Goal: Information Seeking & Learning: Learn about a topic

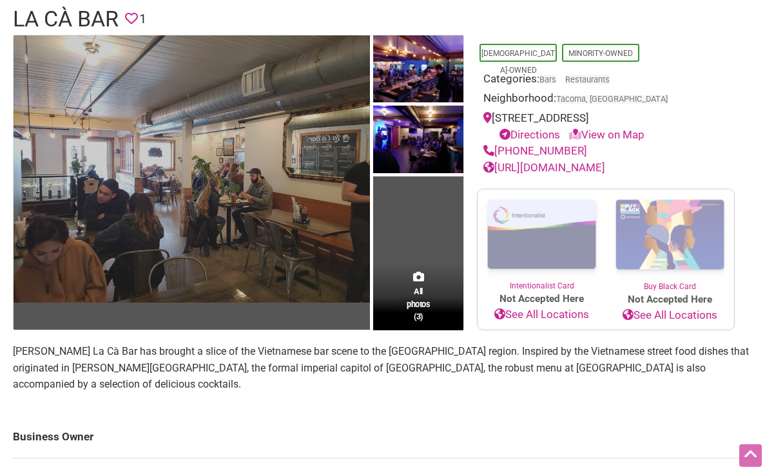
scroll to position [99, 0]
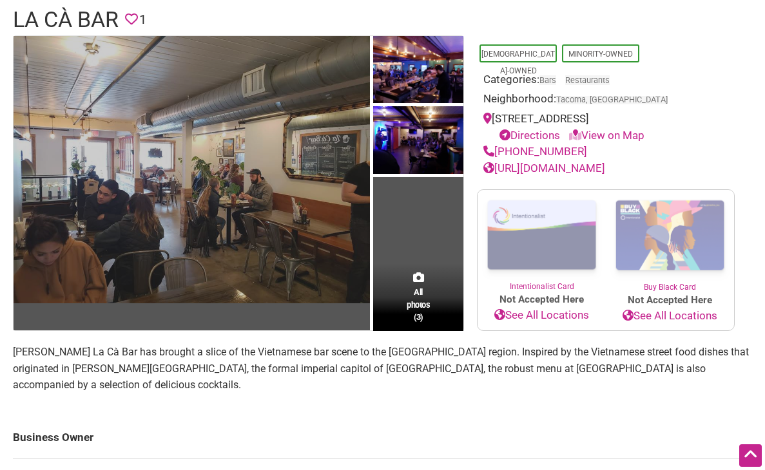
click at [240, 180] on img at bounding box center [192, 169] width 356 height 267
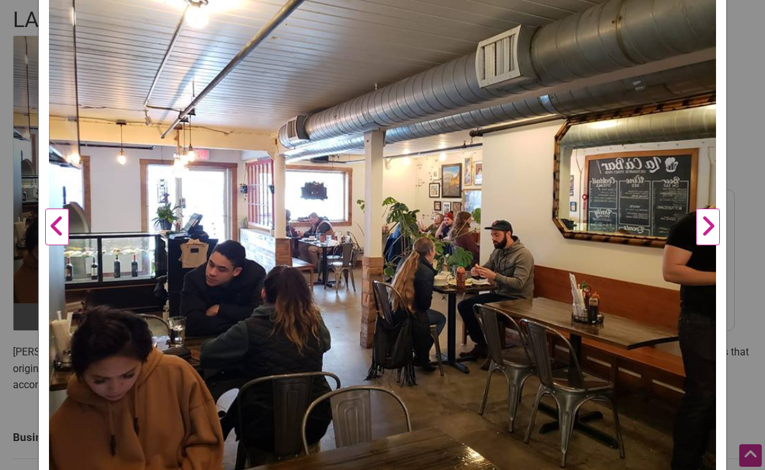
scroll to position [167, 0]
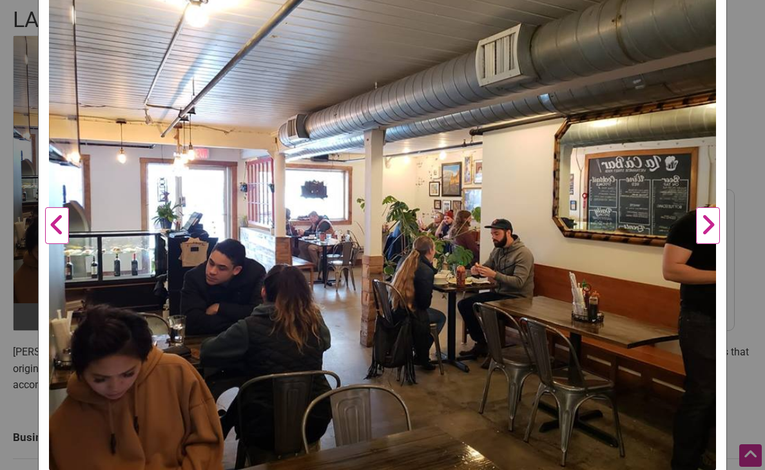
click at [710, 216] on button "Next" at bounding box center [707, 226] width 35 height 510
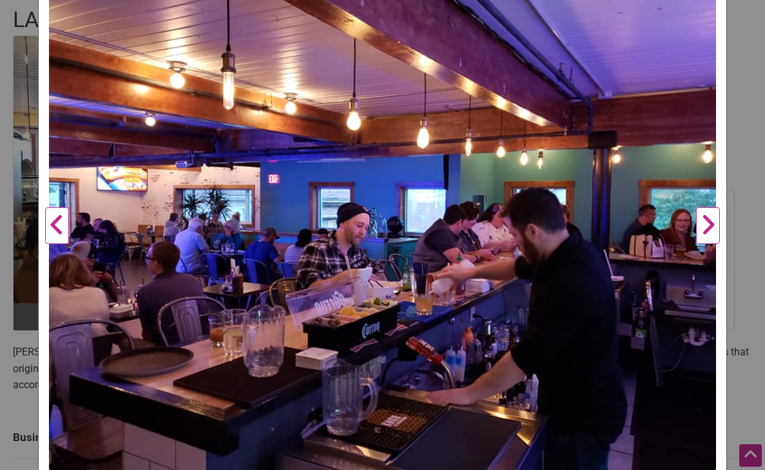
click at [710, 216] on button "Next" at bounding box center [707, 226] width 35 height 510
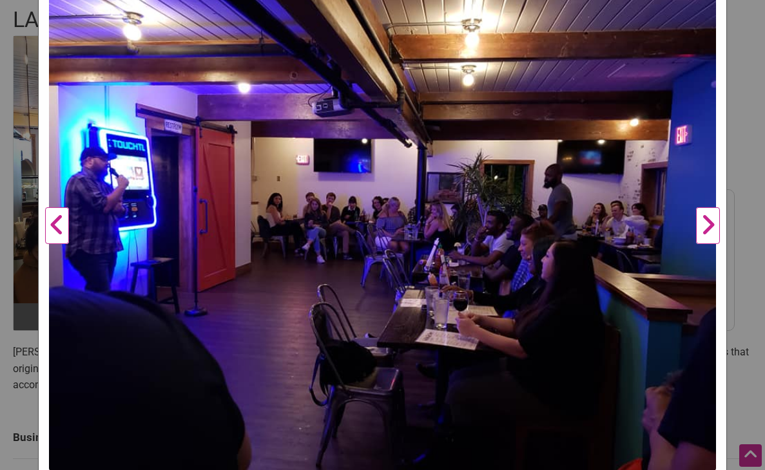
click at [711, 217] on button "Next" at bounding box center [707, 226] width 35 height 510
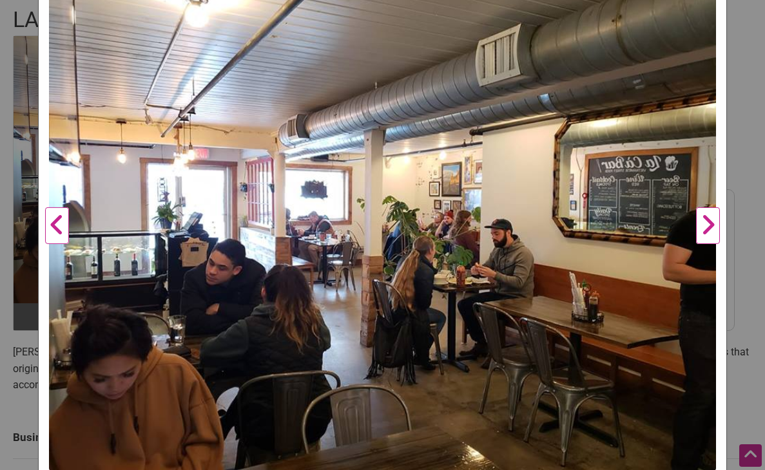
click at [711, 217] on button "Next" at bounding box center [707, 226] width 35 height 510
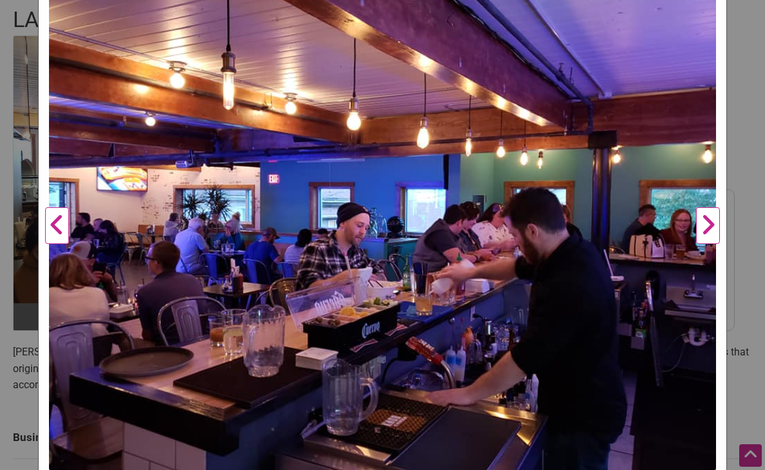
click at [711, 218] on button "Next" at bounding box center [707, 226] width 35 height 510
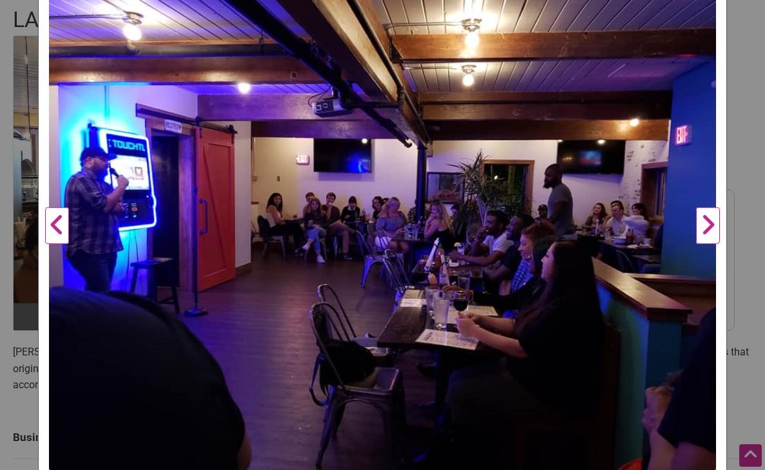
click at [711, 218] on button "Next" at bounding box center [707, 226] width 35 height 510
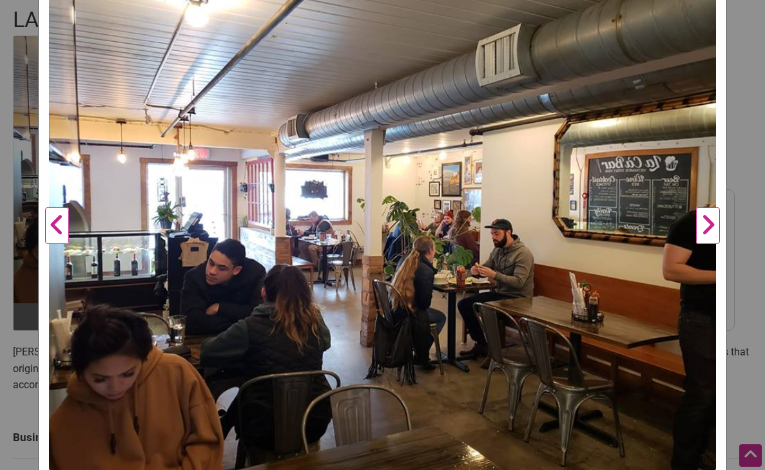
scroll to position [0, 0]
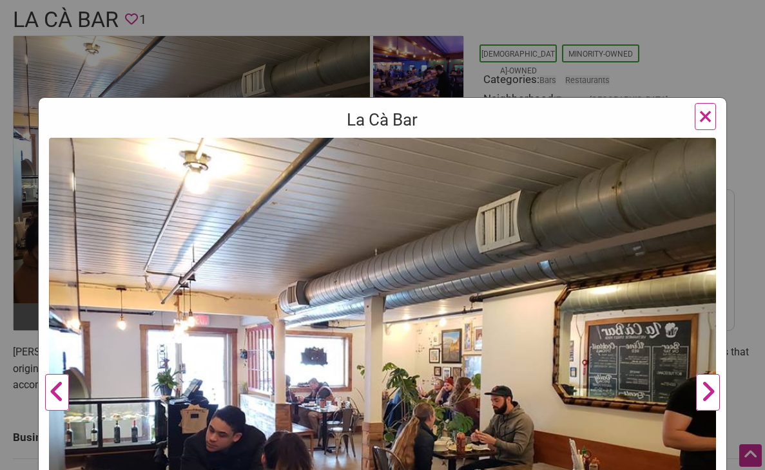
click at [702, 119] on span "×" at bounding box center [705, 116] width 14 height 30
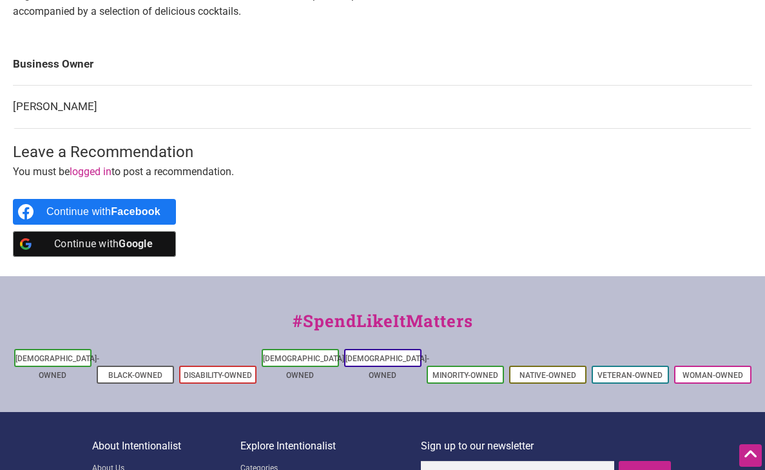
scroll to position [568, 0]
